Goal: Find specific page/section: Find specific page/section

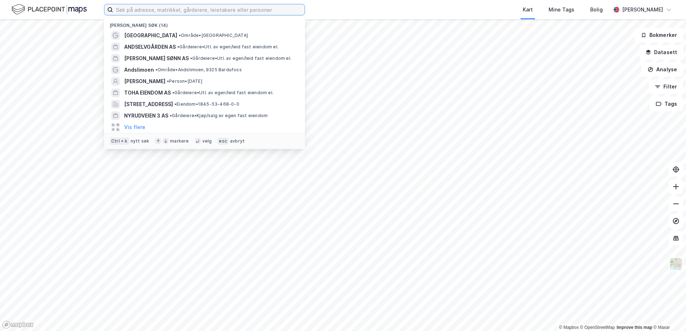
click at [146, 11] on input at bounding box center [209, 9] width 192 height 11
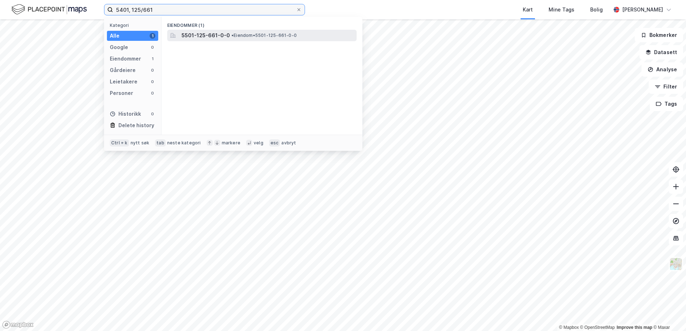
type input "5401, 125/661"
click at [200, 38] on span "5501-125-661-0-0" at bounding box center [206, 35] width 48 height 9
